Goal: Task Accomplishment & Management: Manage account settings

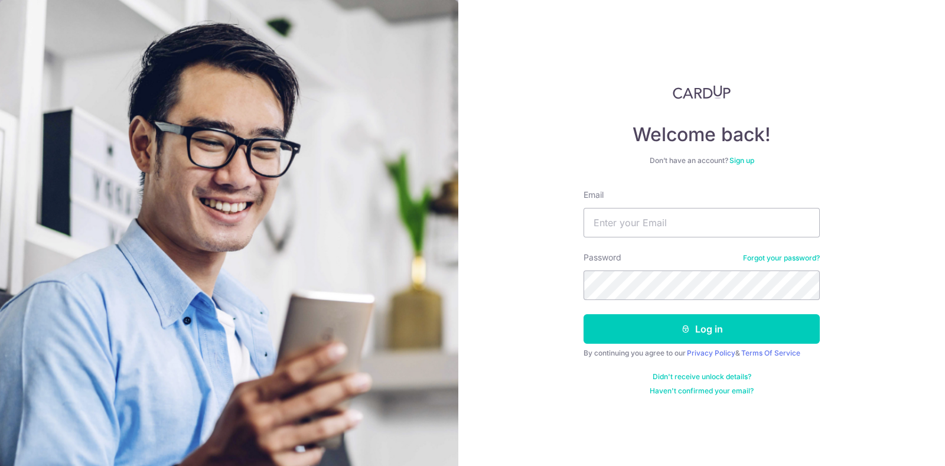
type input "[PERSON_NAME][EMAIL_ADDRESS][DOMAIN_NAME]"
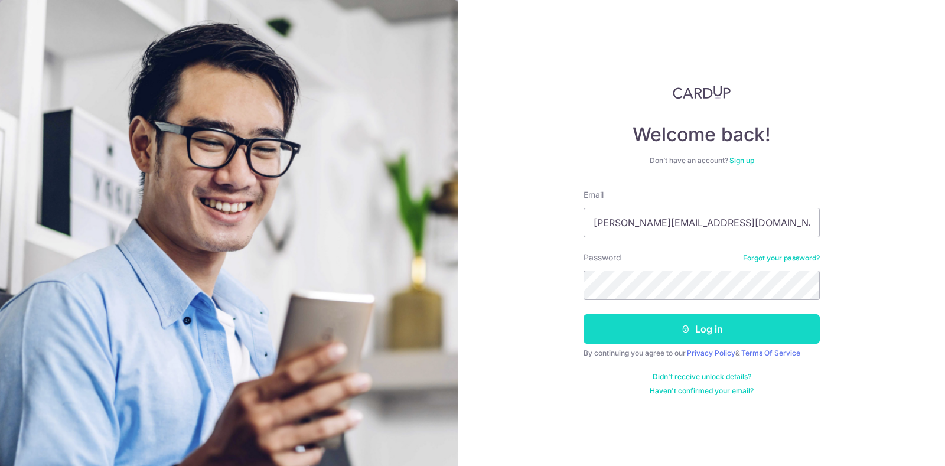
click at [663, 334] on button "Log in" at bounding box center [701, 329] width 236 height 30
